Goal: Communication & Community: Answer question/provide support

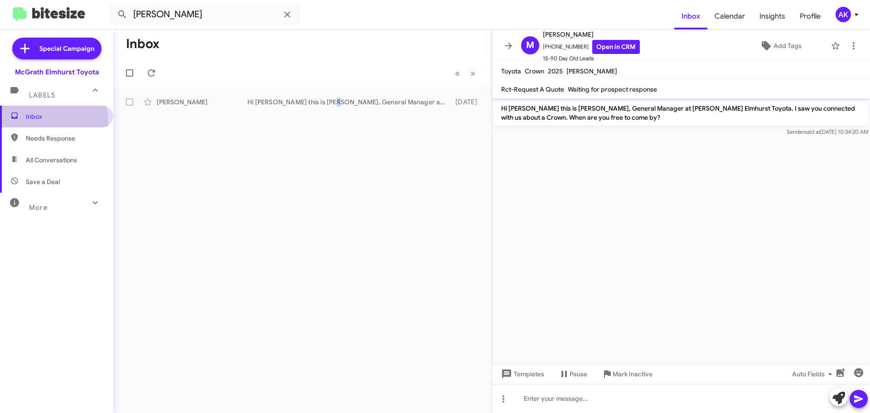
click at [51, 121] on span "Inbox" at bounding box center [64, 116] width 77 height 9
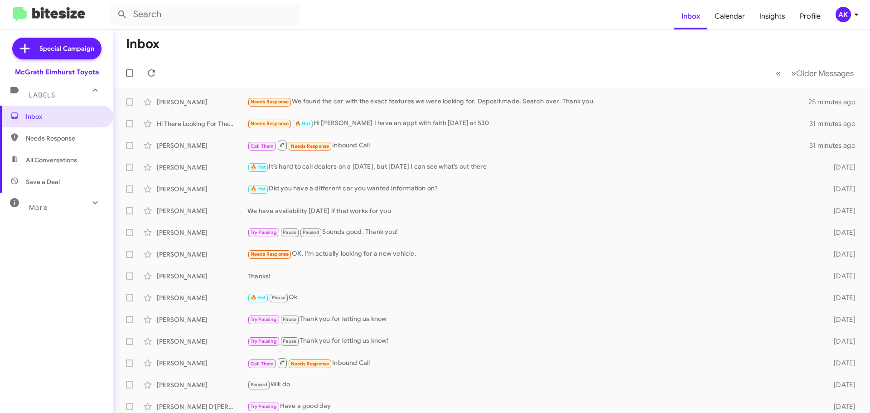
click at [43, 160] on span "All Conversations" at bounding box center [51, 159] width 51 height 9
type input "in:all-conversations"
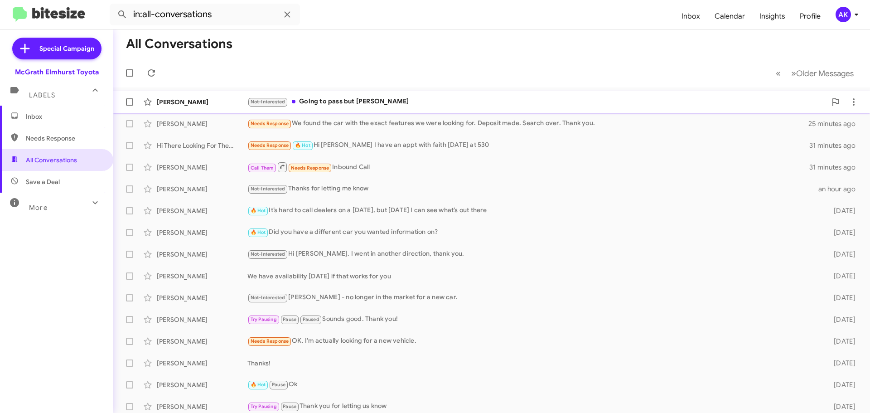
click at [332, 101] on div "Not-Interested Going to pass but ty" at bounding box center [536, 102] width 579 height 10
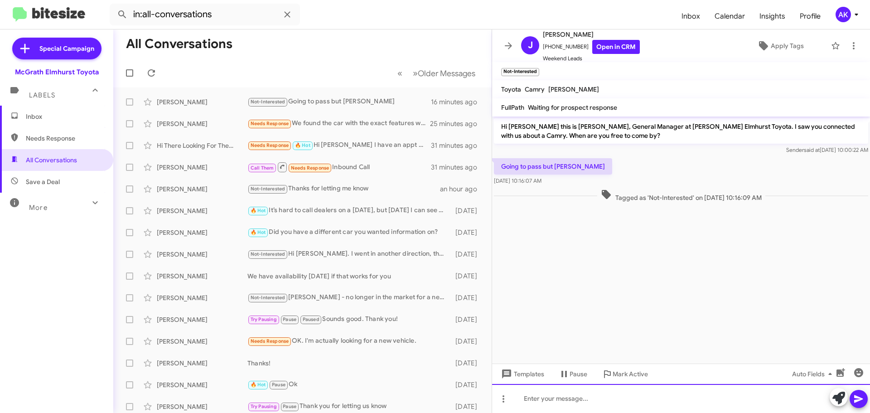
click at [665, 399] on div at bounding box center [681, 398] width 378 height 29
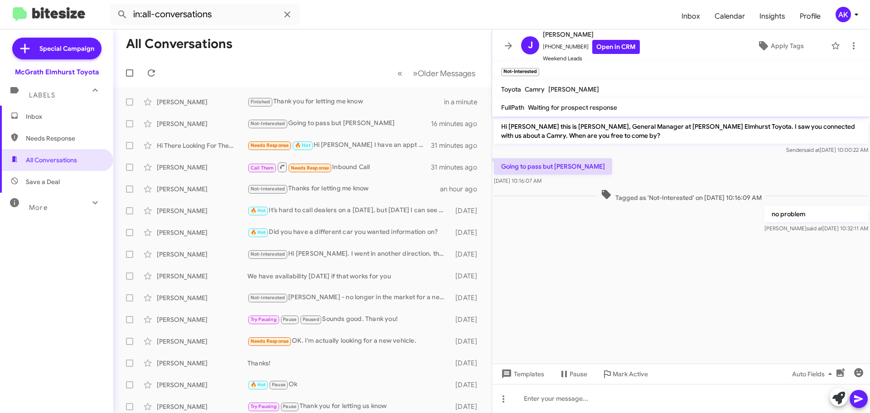
click at [92, 121] on span "Inbox" at bounding box center [64, 116] width 77 height 9
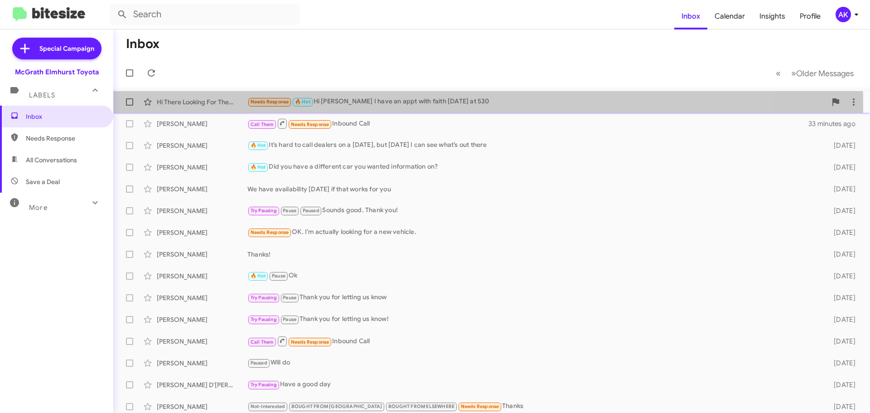
click at [358, 106] on div "Needs Response 🔥 Hot Hi [PERSON_NAME] I have an appt with faith [DATE] at 530" at bounding box center [536, 102] width 579 height 10
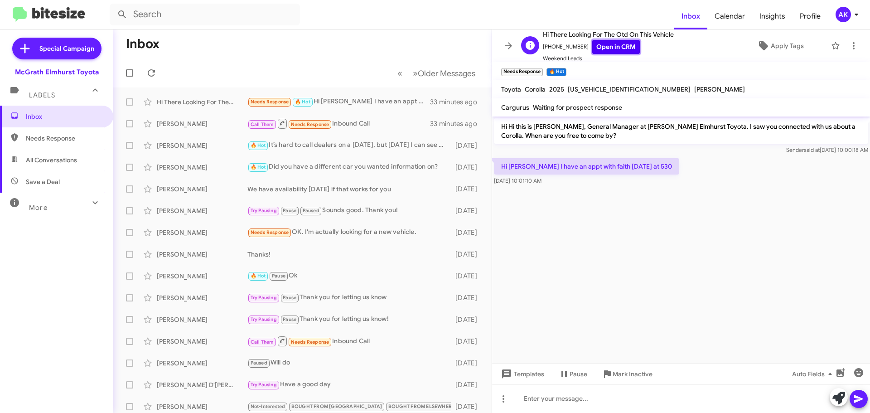
click at [599, 51] on link "Open in CRM" at bounding box center [616, 47] width 48 height 14
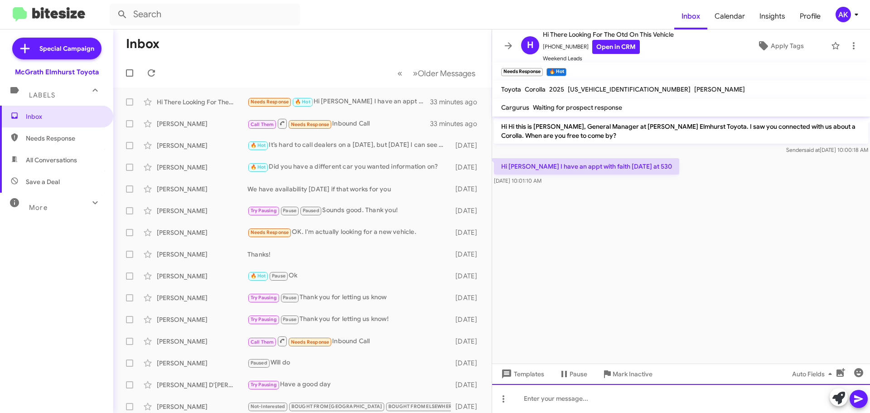
click at [560, 405] on div at bounding box center [681, 398] width 378 height 29
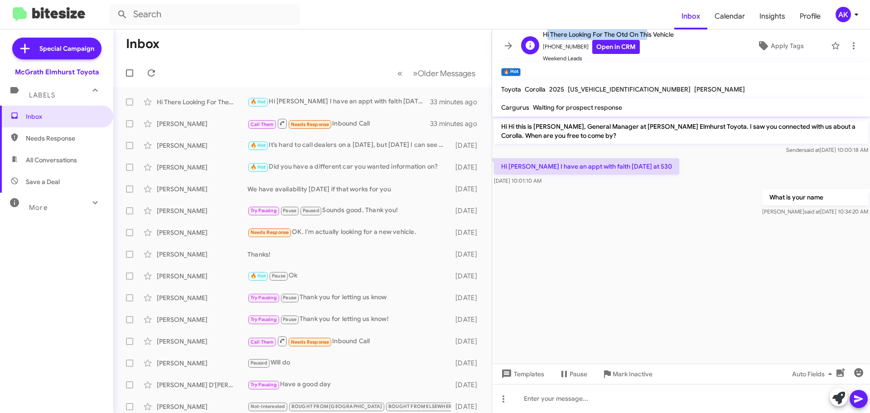
drag, startPoint x: 539, startPoint y: 32, endPoint x: 601, endPoint y: 32, distance: 62.1
click at [636, 34] on div "H Hi There Looking For The Otd On This Vehicle [PHONE_NUMBER] Open in CRM Weeke…" at bounding box center [595, 46] width 156 height 34
copy span "[PHONE_NUMBER]"
drag, startPoint x: 580, startPoint y: 45, endPoint x: 543, endPoint y: 51, distance: 37.2
click at [543, 51] on span "[PHONE_NUMBER] Open in CRM" at bounding box center [608, 47] width 131 height 14
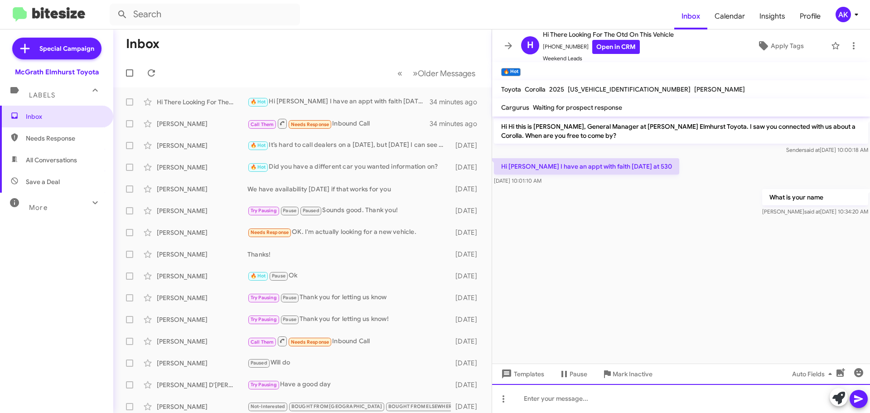
click at [574, 401] on div at bounding box center [681, 398] width 378 height 29
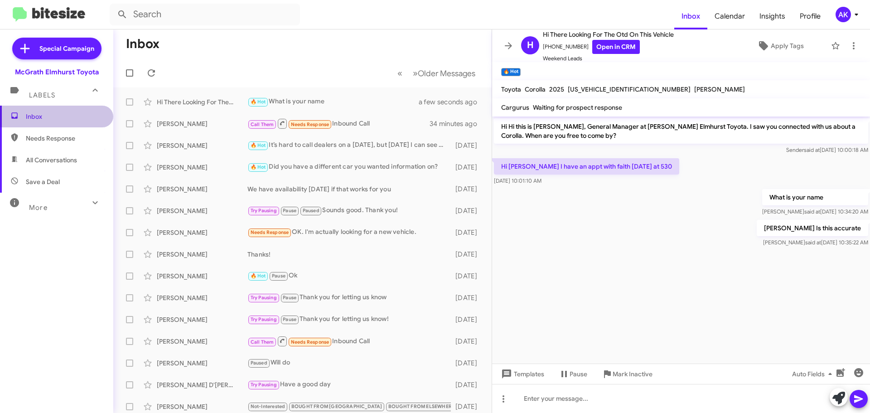
click at [82, 115] on span "Inbox" at bounding box center [64, 116] width 77 height 9
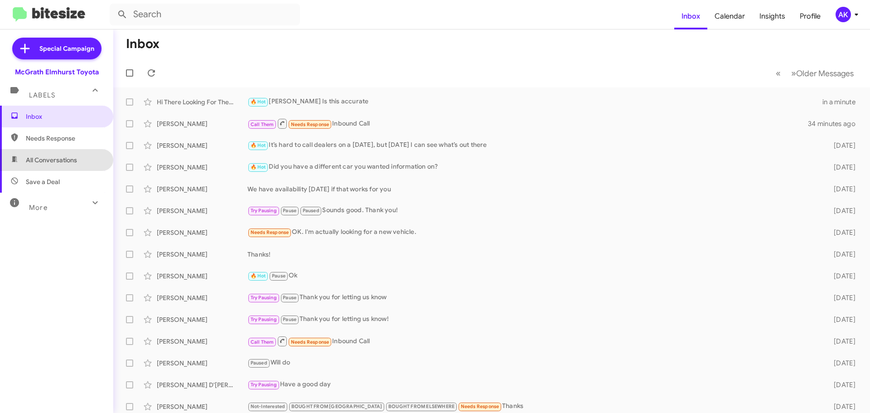
click at [69, 160] on span "All Conversations" at bounding box center [51, 159] width 51 height 9
type input "in:all-conversations"
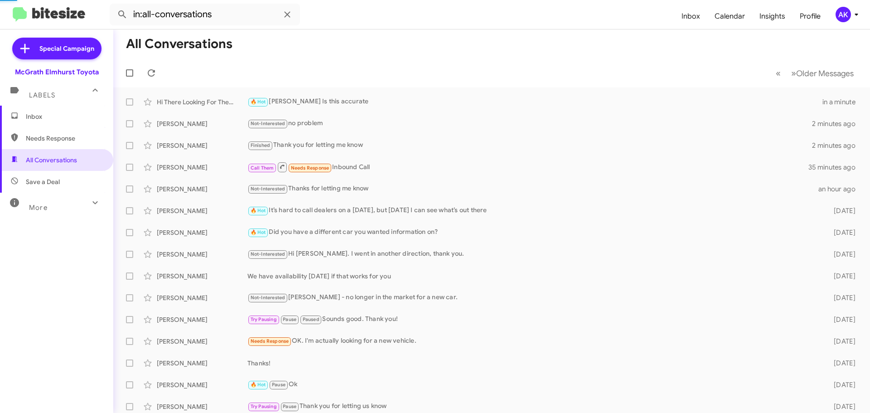
click at [48, 116] on span "Inbox" at bounding box center [64, 116] width 77 height 9
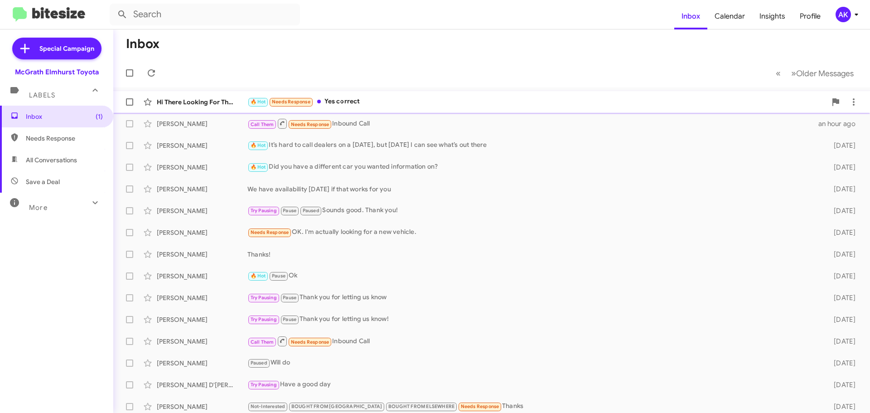
click at [337, 99] on div "🔥 Hot Needs Response Yes correct" at bounding box center [536, 102] width 579 height 10
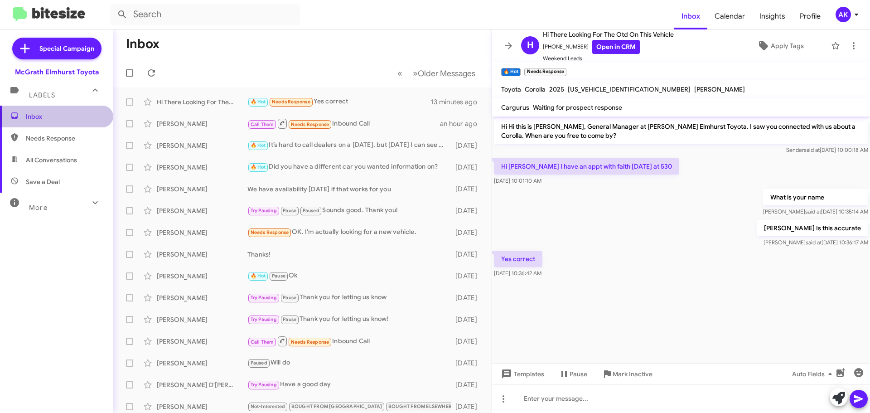
click at [64, 113] on span "Inbox" at bounding box center [64, 116] width 77 height 9
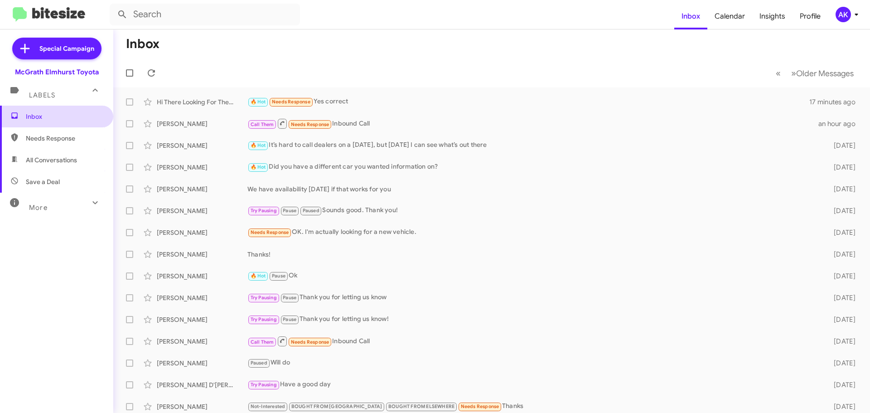
click at [51, 114] on span "Inbox" at bounding box center [64, 116] width 77 height 9
click at [44, 159] on span "All Conversations" at bounding box center [51, 159] width 51 height 9
type input "in:all-conversations"
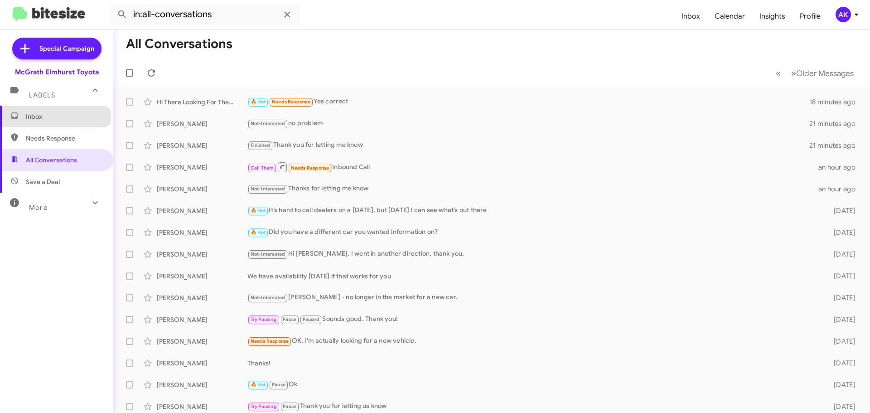
click at [55, 116] on span "Inbox" at bounding box center [64, 116] width 77 height 9
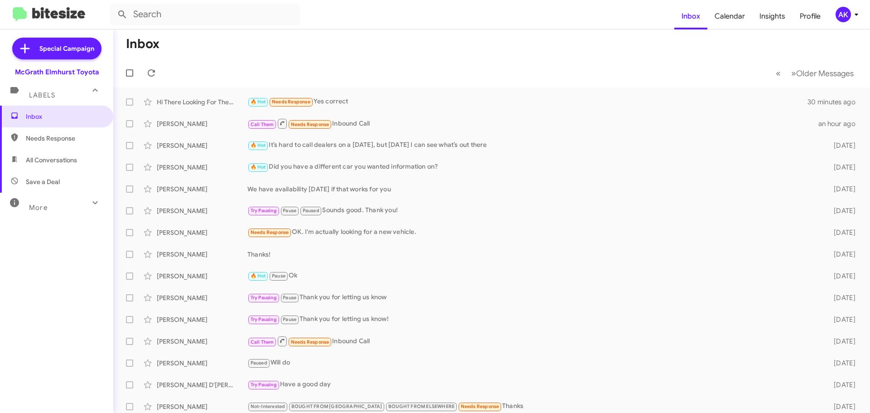
click at [46, 165] on span "All Conversations" at bounding box center [56, 160] width 113 height 22
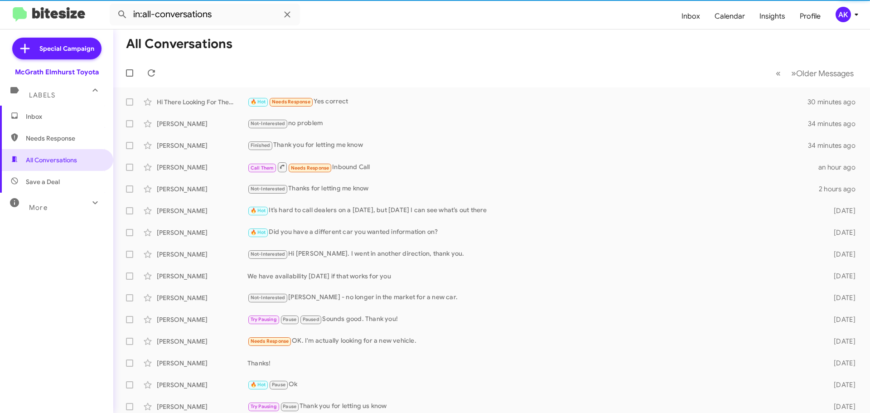
click at [58, 139] on span "Needs Response" at bounding box center [64, 138] width 77 height 9
type input "in:needs-response"
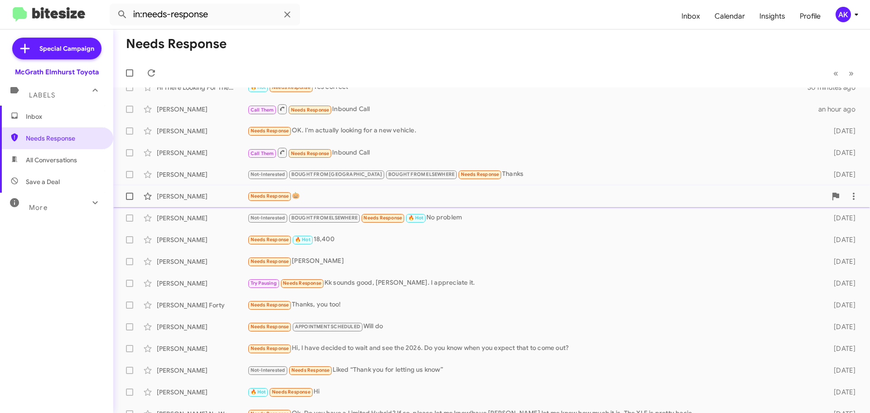
scroll to position [26, 0]
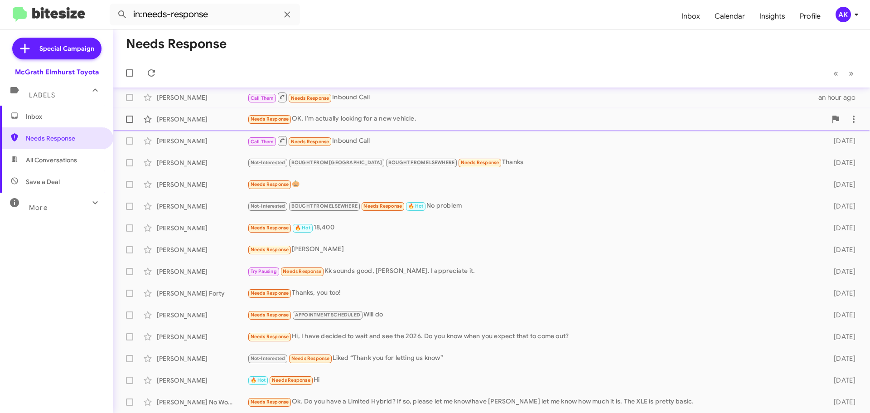
click at [387, 124] on div "Needs Response OK. I'm actually looking for a new vehicle." at bounding box center [536, 119] width 579 height 10
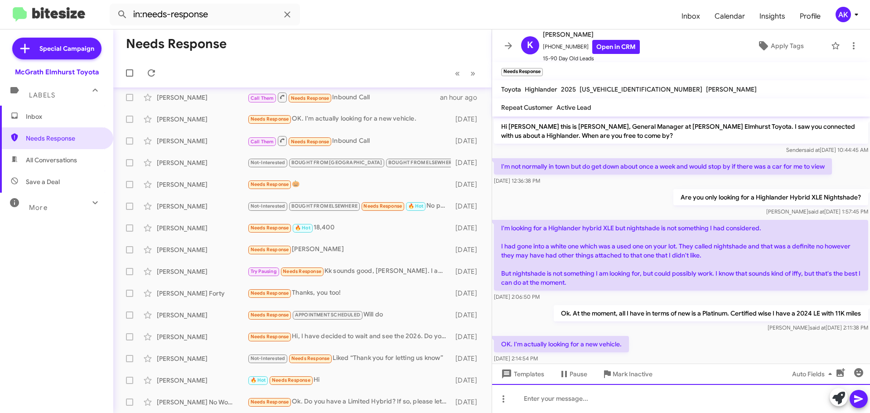
click at [552, 406] on div at bounding box center [681, 398] width 378 height 29
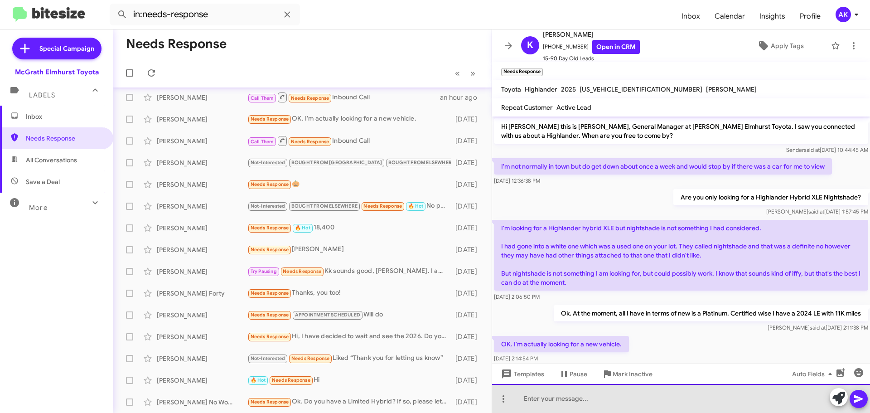
click at [542, 401] on div at bounding box center [681, 398] width 378 height 29
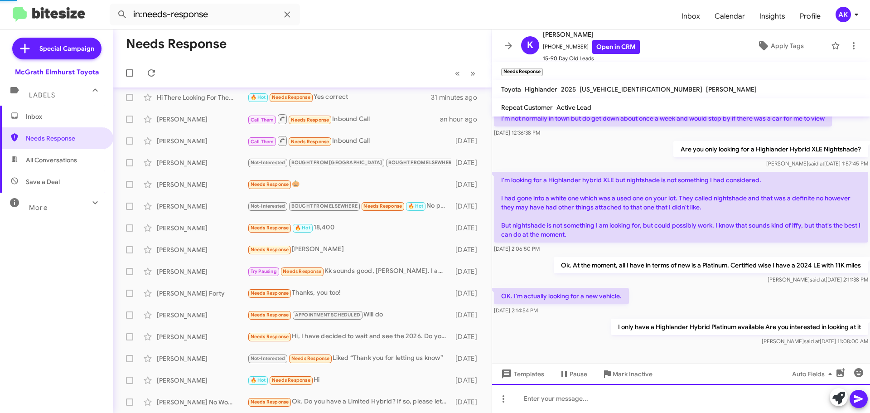
scroll to position [30, 0]
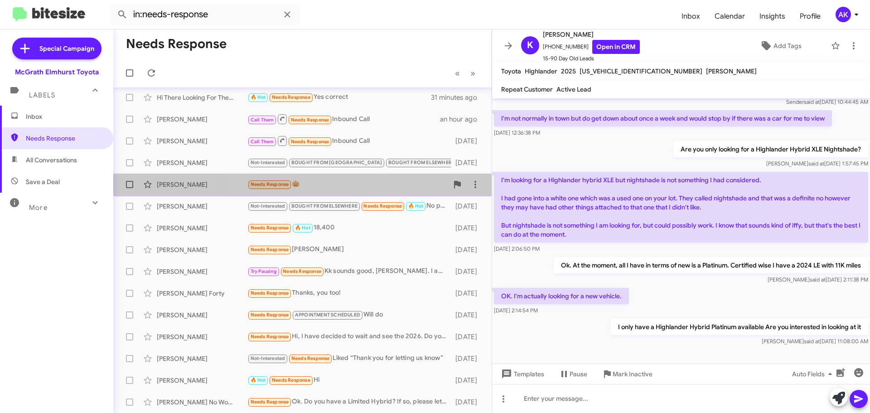
click at [320, 188] on div "Needs Response 🎃" at bounding box center [347, 184] width 201 height 10
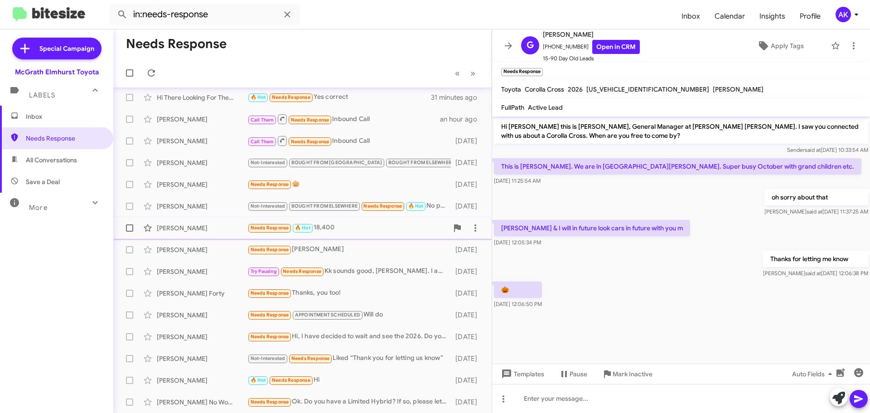
click at [350, 227] on div "Needs Response 🔥 Hot 18,400" at bounding box center [347, 227] width 201 height 10
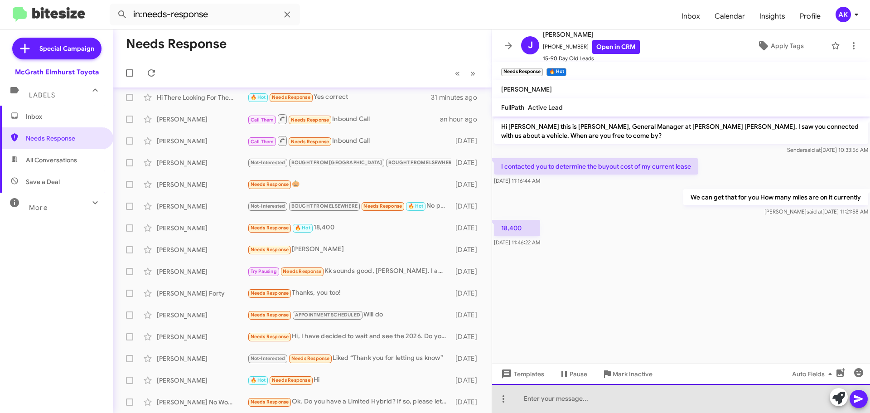
click at [591, 411] on div at bounding box center [681, 398] width 378 height 29
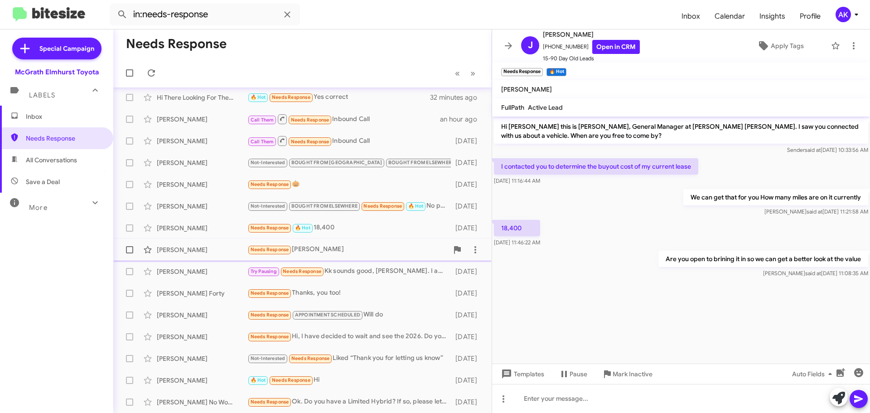
click at [324, 242] on div "[PERSON_NAME] Needs Response Ty [DATE]" at bounding box center [303, 250] width 364 height 18
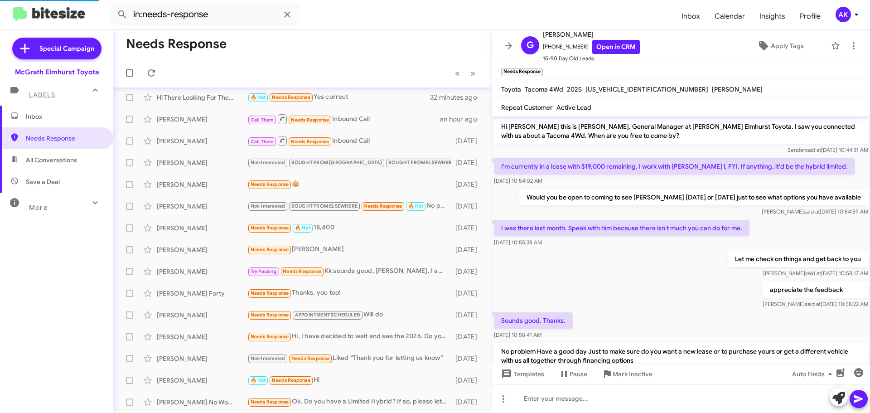
scroll to position [333, 0]
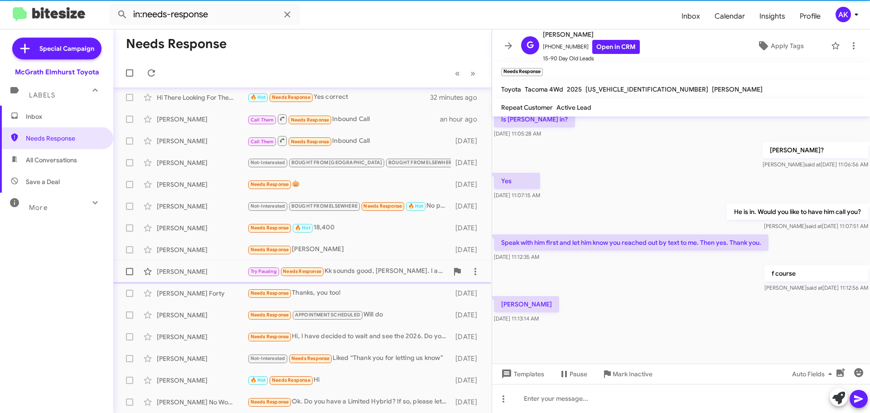
click at [360, 270] on div "Try Pausing Needs Response Kk sounds good, [PERSON_NAME]. I appreciate it." at bounding box center [347, 271] width 201 height 10
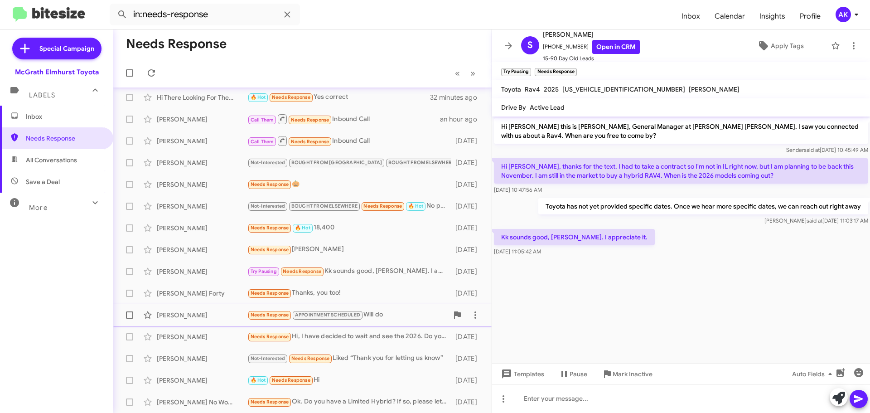
click at [391, 311] on div "Needs Response APPOINTMENT SCHEDULED Will do" at bounding box center [347, 314] width 201 height 10
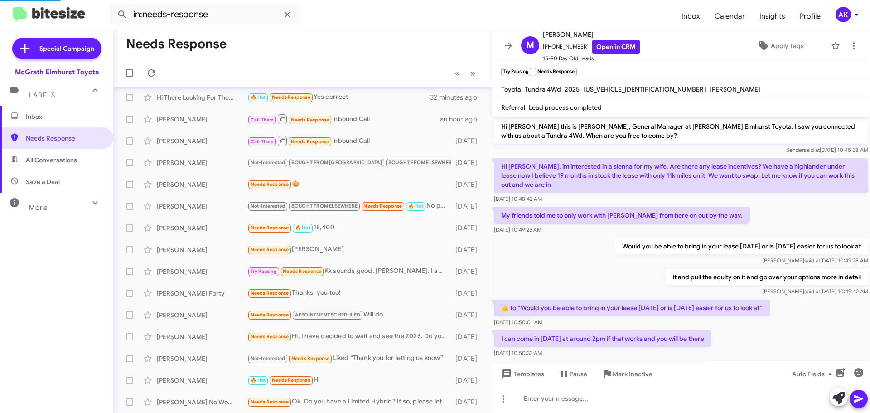
scroll to position [154, 0]
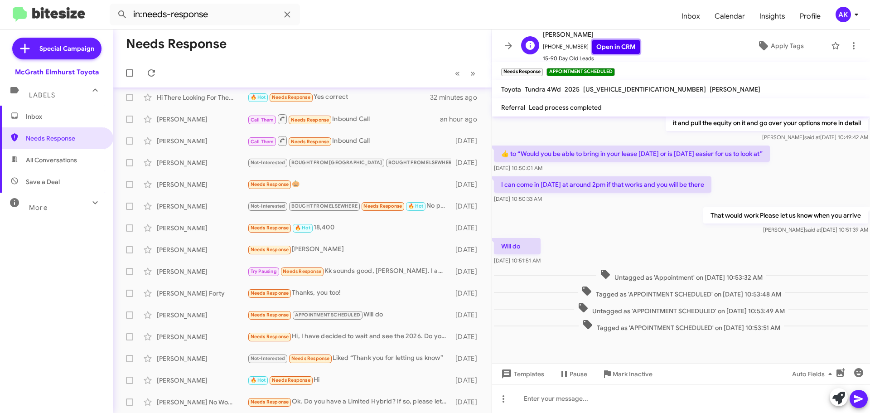
click at [606, 49] on link "Open in CRM" at bounding box center [616, 47] width 48 height 14
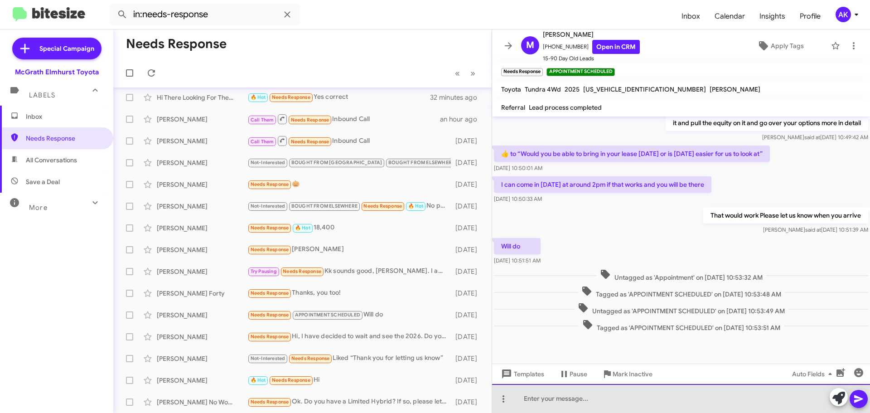
click at [572, 399] on div at bounding box center [681, 398] width 378 height 29
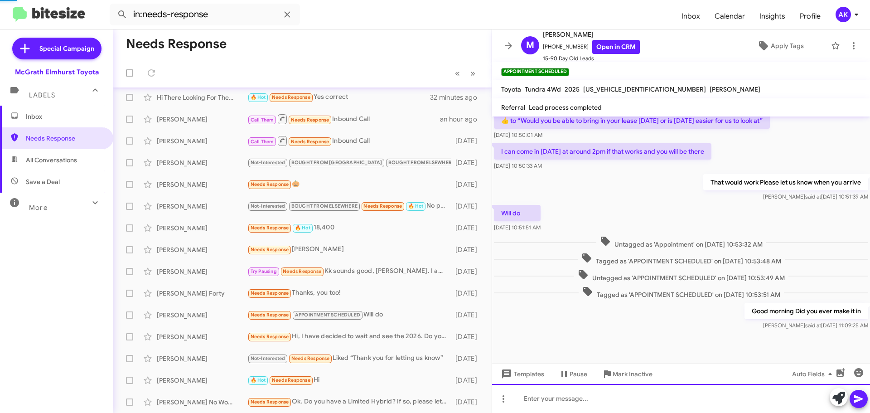
scroll to position [0, 0]
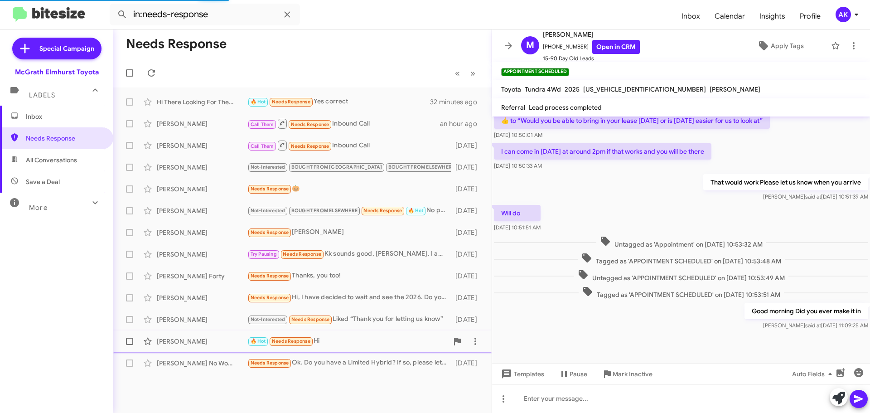
click at [328, 337] on div "🔥 Hot Needs Response Hi" at bounding box center [347, 341] width 201 height 10
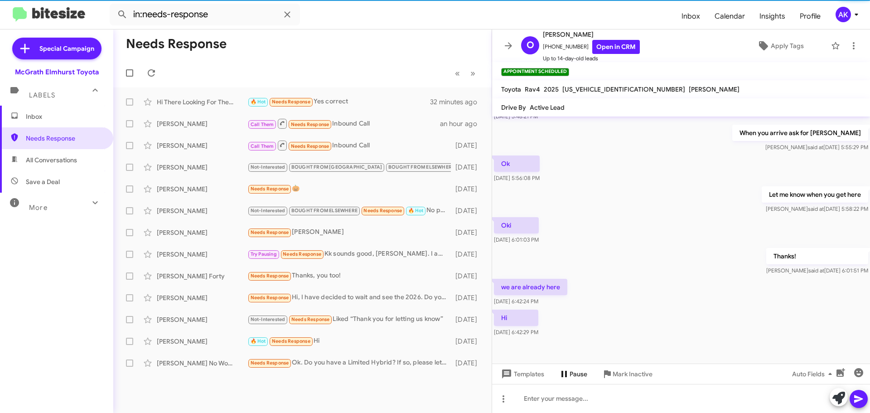
scroll to position [126, 0]
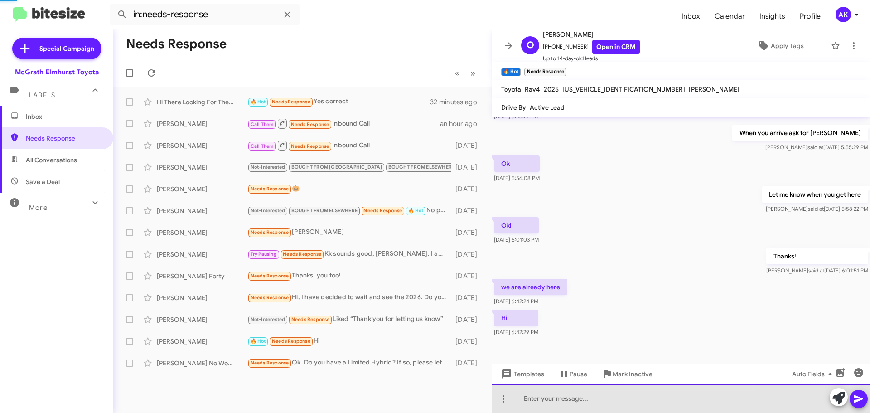
click at [583, 396] on div at bounding box center [681, 398] width 378 height 29
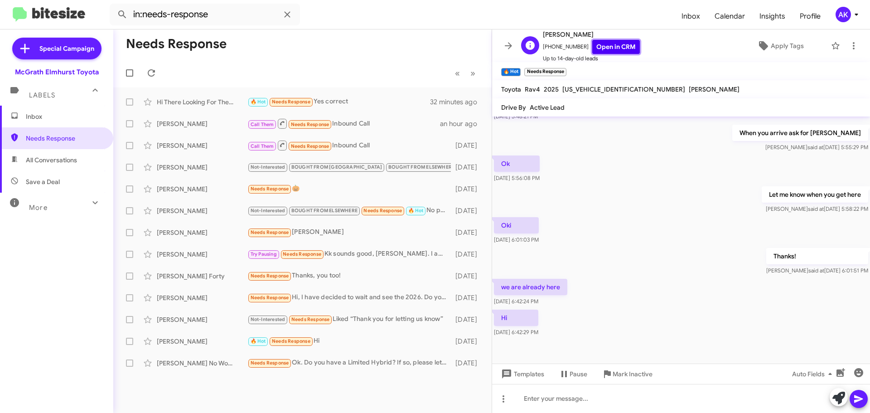
click at [596, 45] on link "Open in CRM" at bounding box center [616, 47] width 48 height 14
